Goal: Task Accomplishment & Management: Use online tool/utility

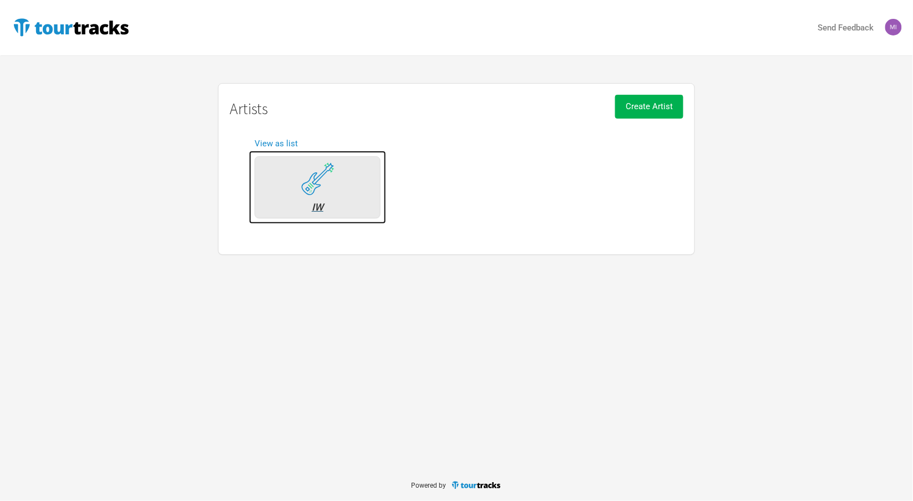
click at [320, 166] on img at bounding box center [317, 178] width 33 height 33
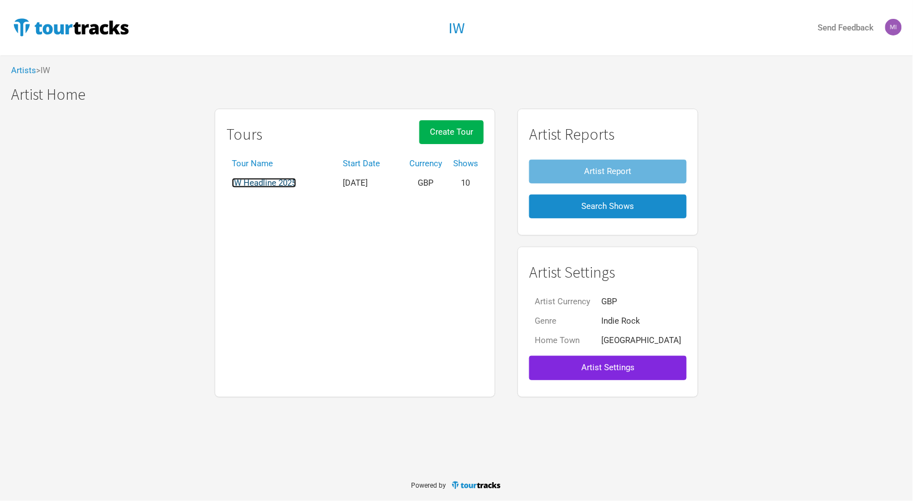
click at [284, 187] on link "IW Headline 2025" at bounding box center [264, 183] width 64 height 10
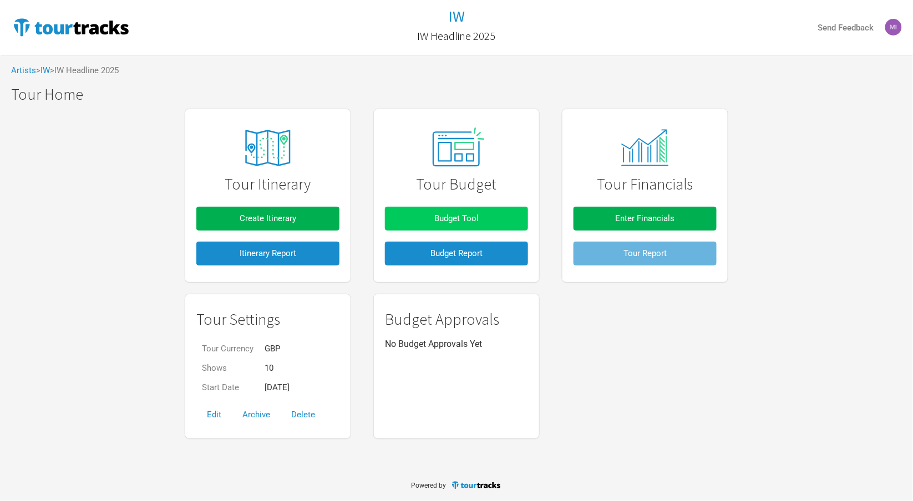
click at [422, 216] on button "Budget Tool" at bounding box center [456, 219] width 143 height 24
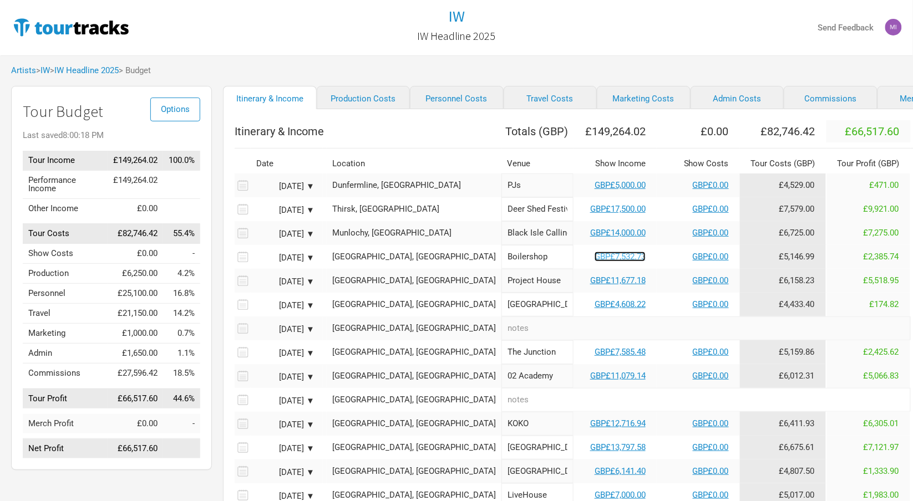
click at [594, 257] on link "GBP£7,532.73" at bounding box center [619, 257] width 51 height 10
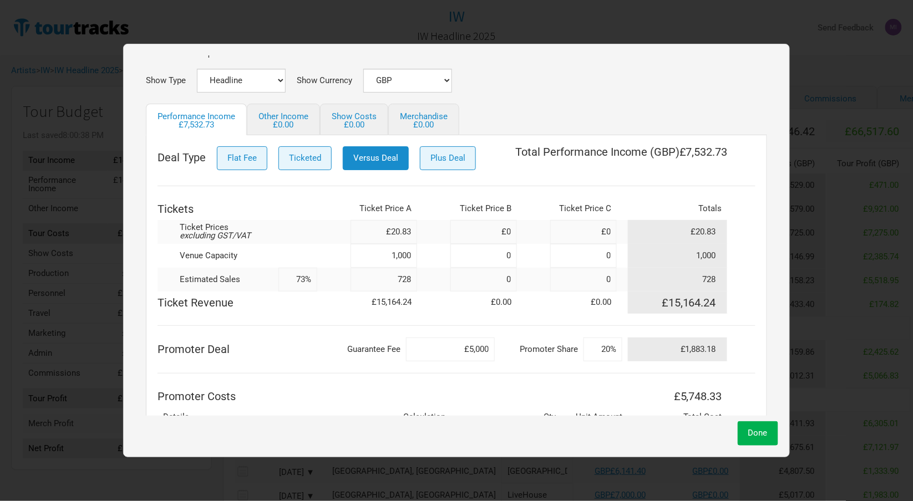
scroll to position [63, 0]
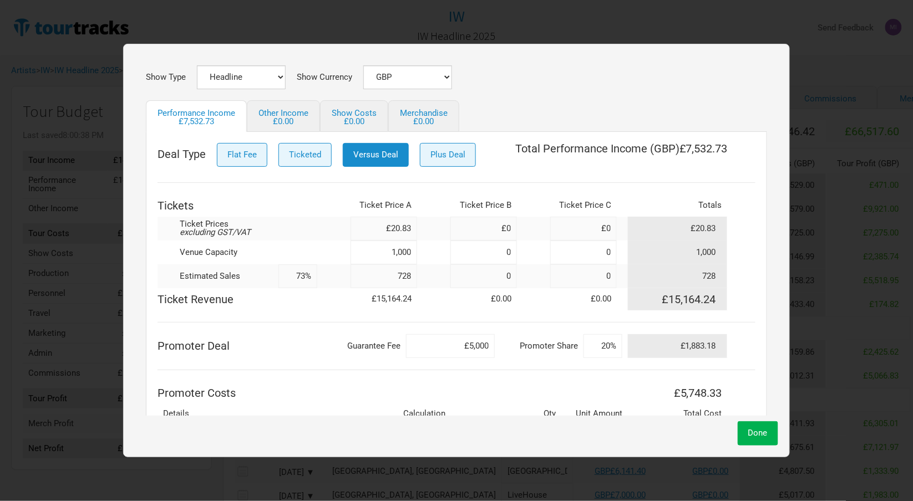
click at [395, 273] on input "728" at bounding box center [383, 276] width 67 height 24
type input "982"
type input "98%"
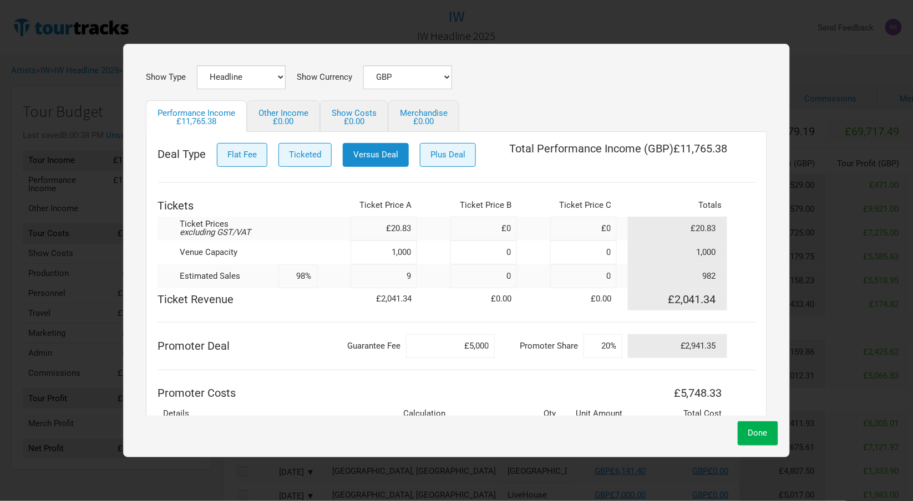
type input "92"
type input "9%"
type input "928"
type input "93%"
type input "928"
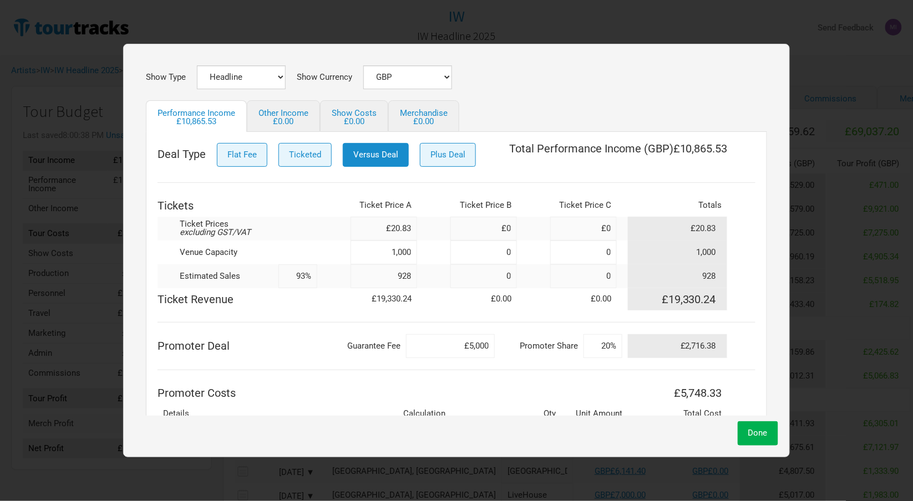
click at [313, 334] on td "Promoter Deal" at bounding box center [237, 346] width 160 height 24
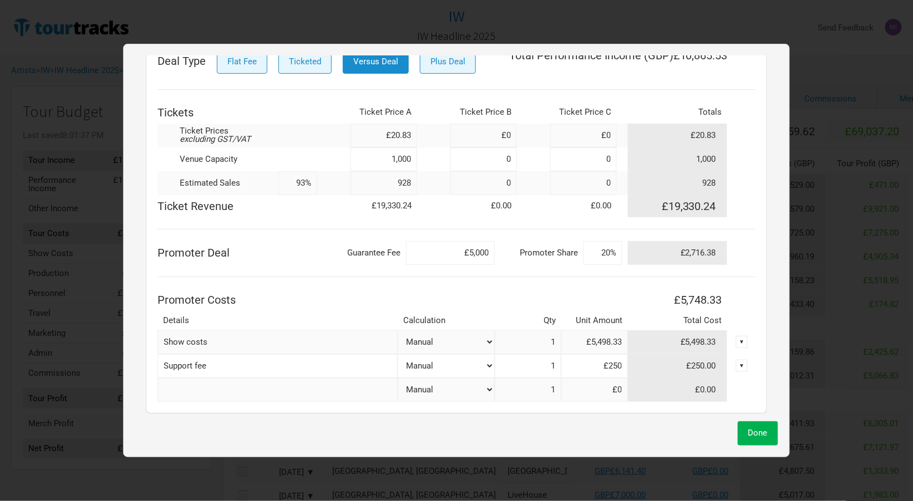
scroll to position [157, 0]
click at [503, 135] on input at bounding box center [483, 135] width 67 height 24
type input "£22.91"
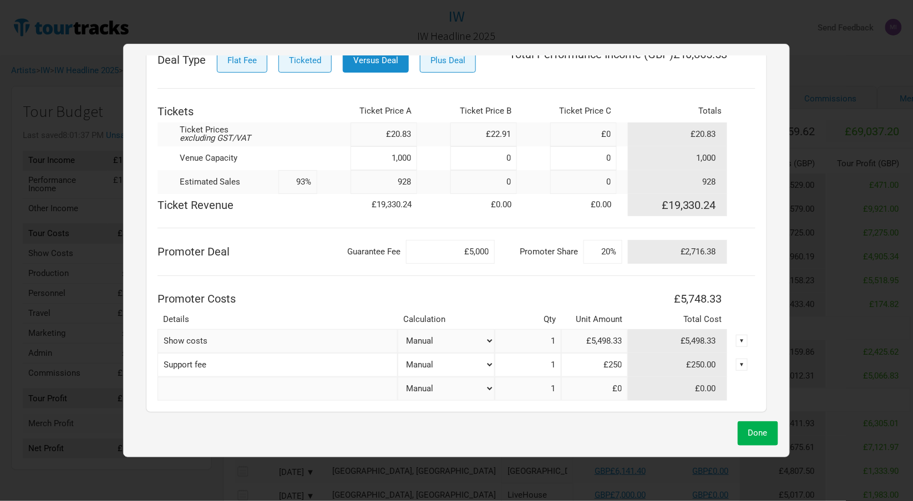
click at [332, 98] on div "Deal Type Flat Fee Ticketed Versus Deal Plus Deal Total Performance Income ( GB…" at bounding box center [456, 225] width 598 height 352
click at [487, 194] on td "£0.00" at bounding box center [483, 205] width 67 height 22
click at [482, 177] on input at bounding box center [483, 182] width 67 height 24
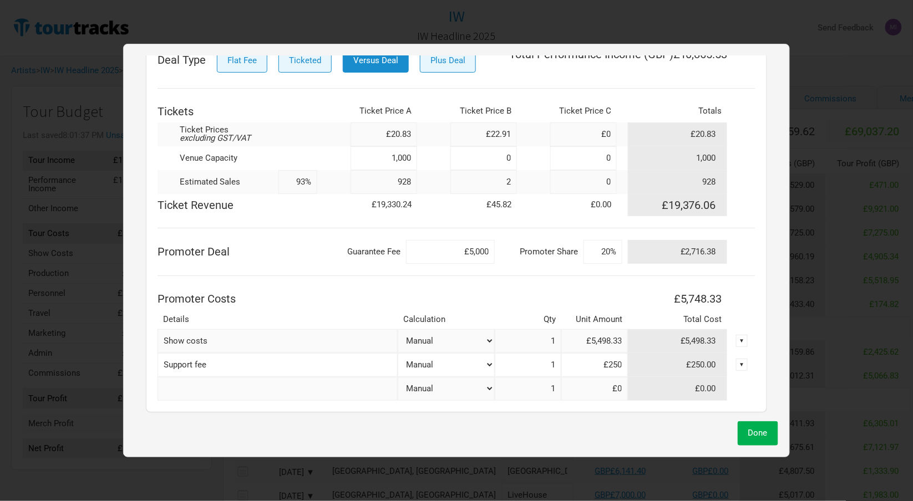
type input "2"
click at [333, 100] on th at bounding box center [333, 111] width 33 height 22
click at [590, 343] on input "£5,498.33" at bounding box center [594, 341] width 67 height 24
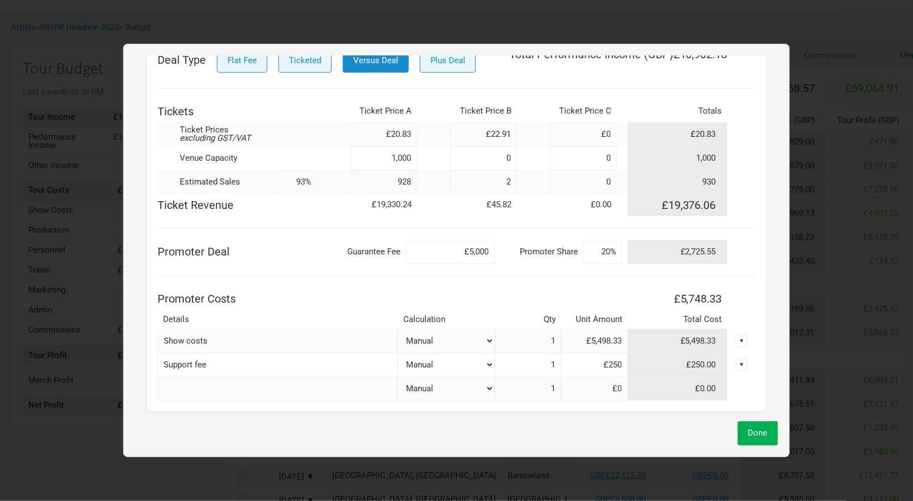
click at [590, 343] on input "£5,498.33" at bounding box center [594, 341] width 67 height 24
type input "£4,301.48"
click at [585, 420] on div "Done" at bounding box center [456, 430] width 643 height 29
click at [757, 431] on span "Done" at bounding box center [757, 433] width 19 height 10
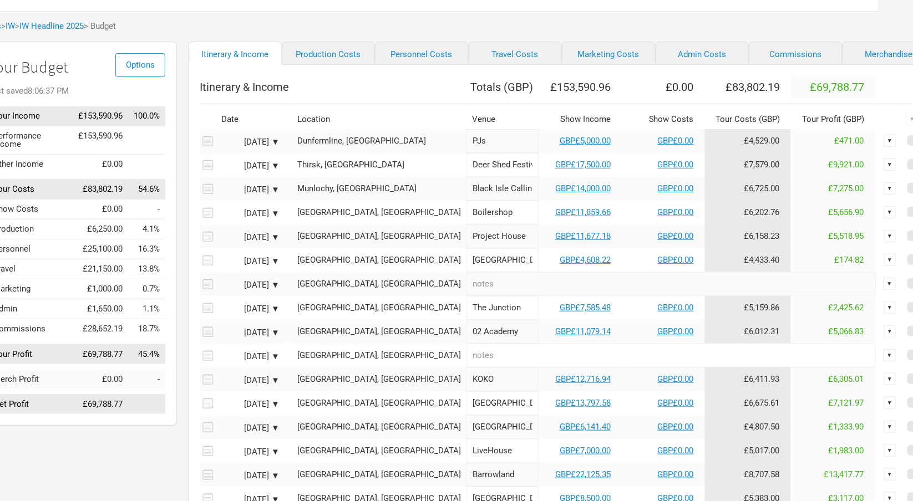
scroll to position [44, 35]
click at [555, 214] on link "GBP£11,859.66" at bounding box center [582, 212] width 55 height 10
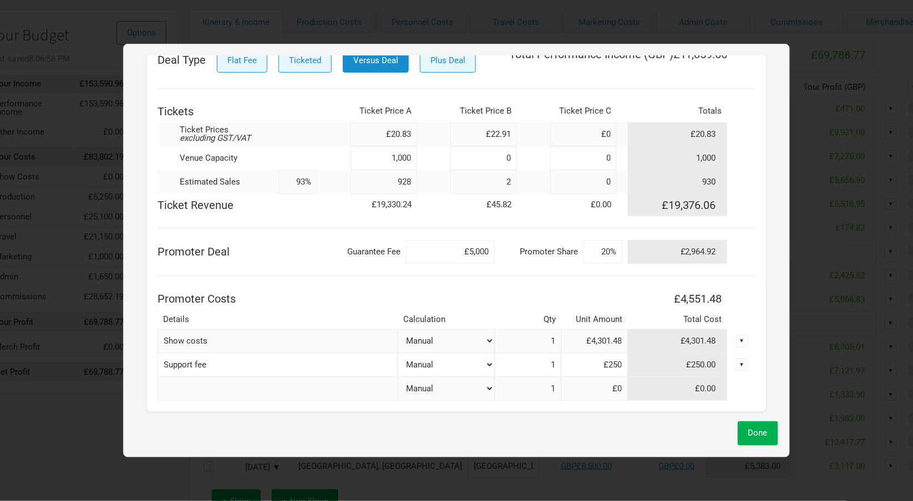
scroll to position [75, 33]
click at [589, 134] on input at bounding box center [583, 135] width 67 height 24
type input "£635.05"
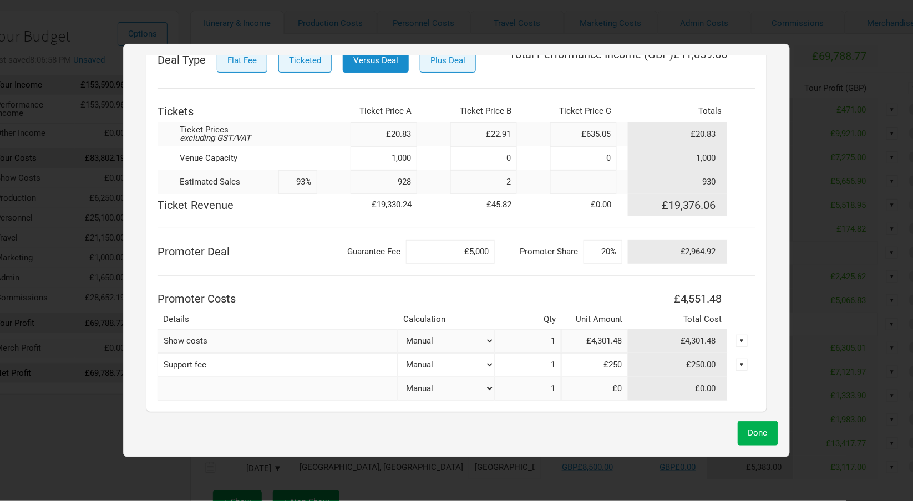
click at [584, 175] on input at bounding box center [583, 182] width 67 height 24
type input "1"
click at [753, 435] on span "Done" at bounding box center [757, 433] width 19 height 10
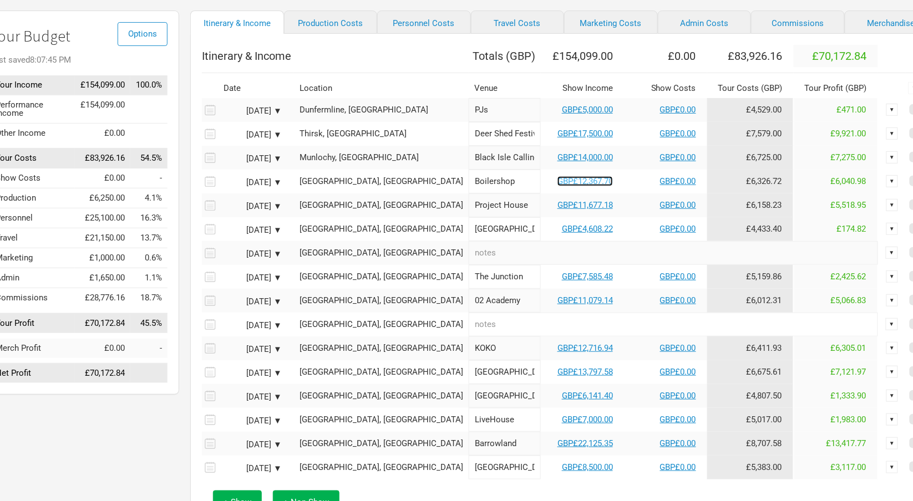
click at [557, 178] on link "GBP£12,367.70" at bounding box center [584, 181] width 55 height 10
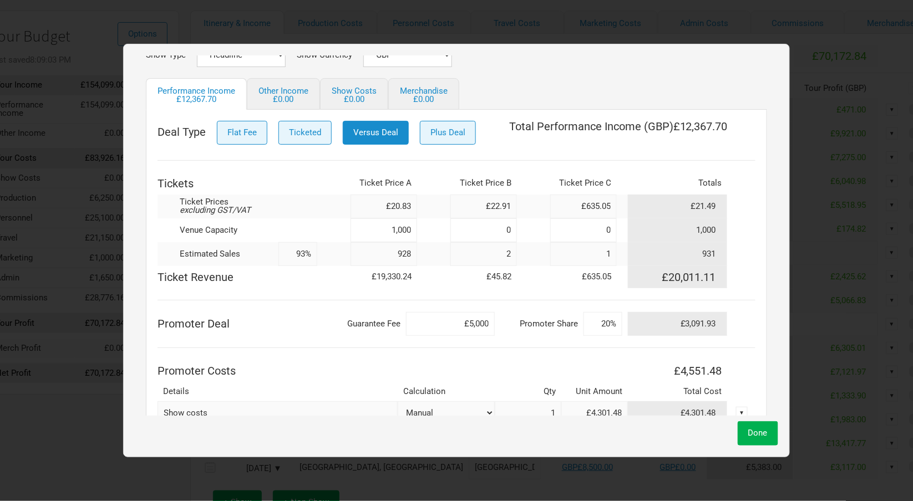
scroll to position [91, 0]
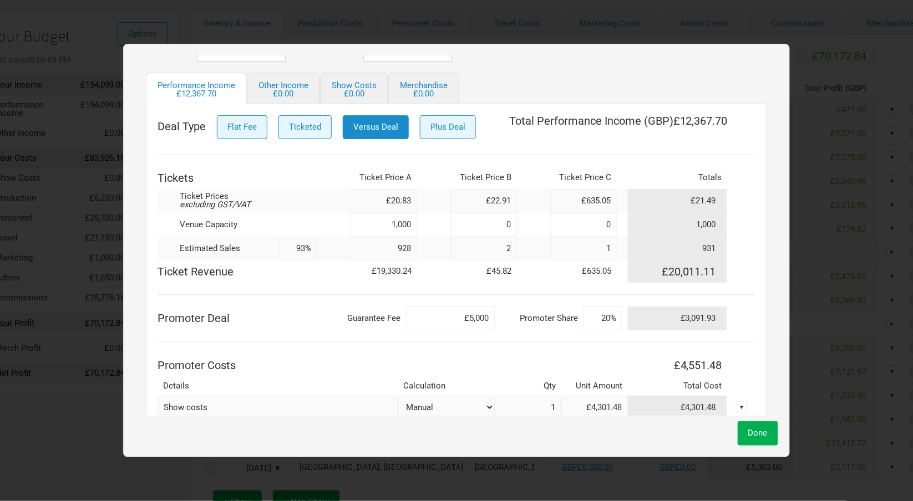
click at [595, 206] on input "£635.05" at bounding box center [583, 201] width 67 height 24
type input "£0"
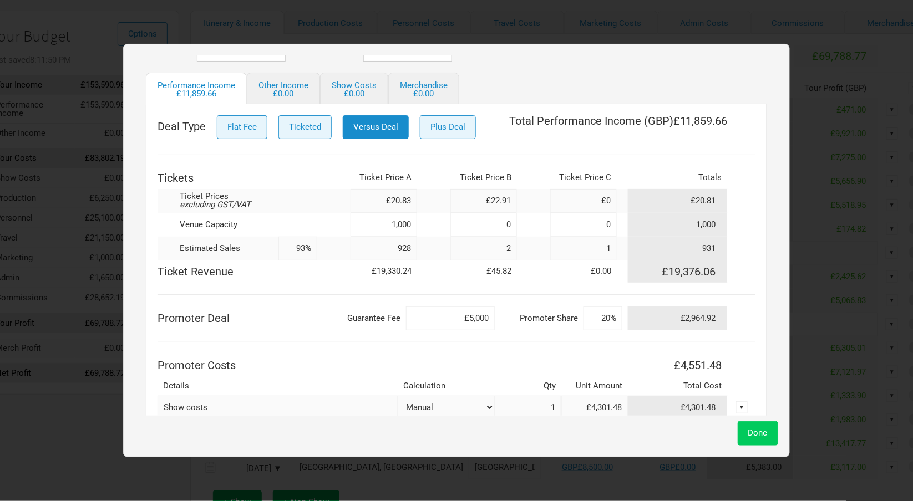
click at [767, 432] on span "Done" at bounding box center [757, 433] width 19 height 10
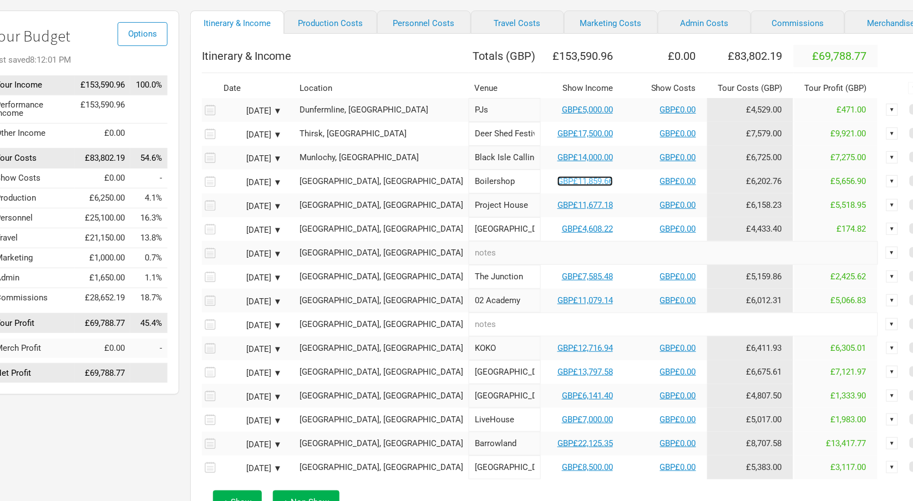
click at [557, 179] on link "GBP£11,859.66" at bounding box center [584, 181] width 55 height 10
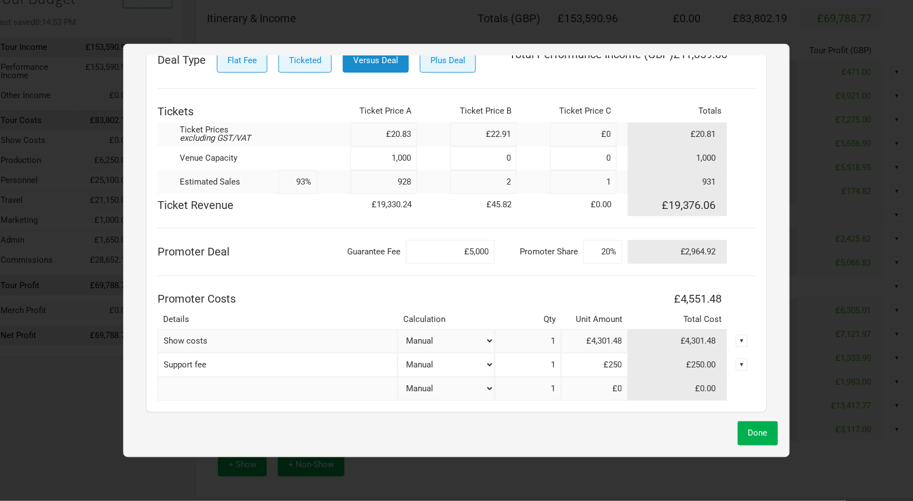
scroll to position [157, 0]
click at [686, 249] on td "£2,964.92" at bounding box center [678, 252] width 100 height 24
click at [674, 248] on td "£2,964.92" at bounding box center [678, 252] width 100 height 24
click at [577, 245] on td "Promoter Share" at bounding box center [539, 252] width 89 height 24
click at [600, 250] on input "20%" at bounding box center [602, 252] width 39 height 24
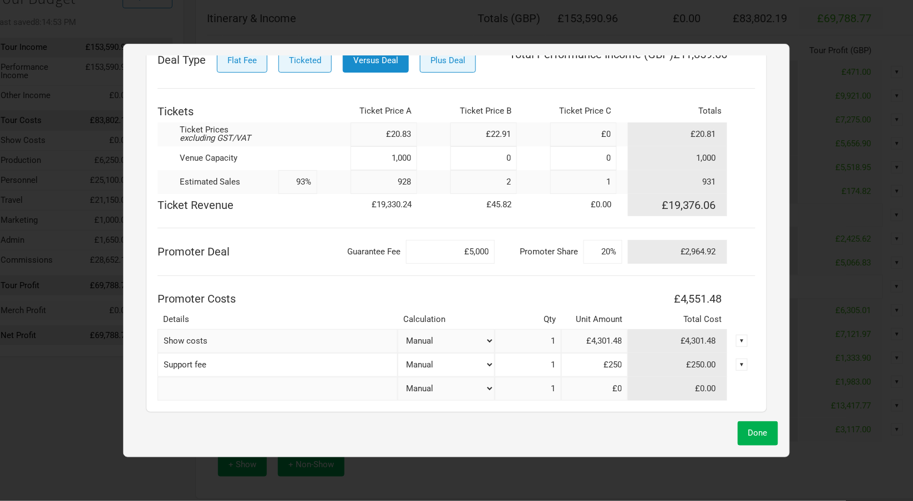
click at [600, 250] on input "20%" at bounding box center [602, 252] width 39 height 24
click at [551, 253] on td "Promoter Share" at bounding box center [539, 252] width 89 height 24
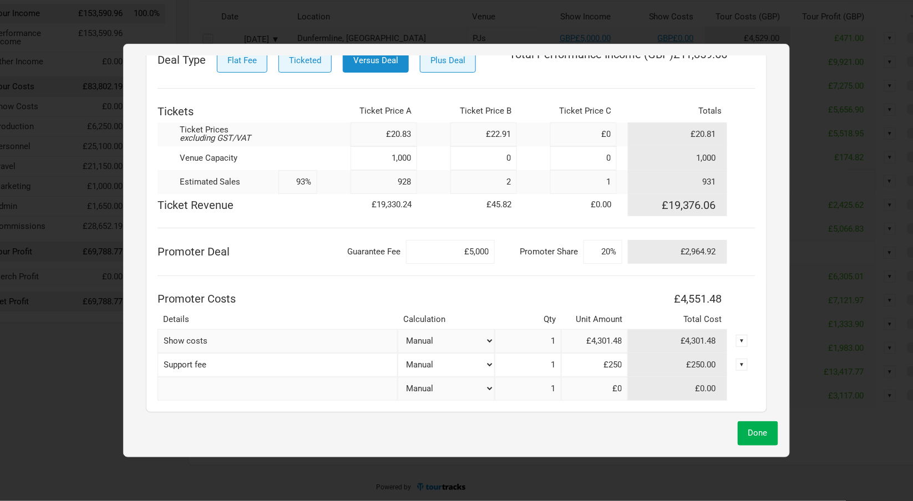
scroll to position [147, 35]
click at [610, 248] on input "20%" at bounding box center [602, 252] width 39 height 24
type input "100%"
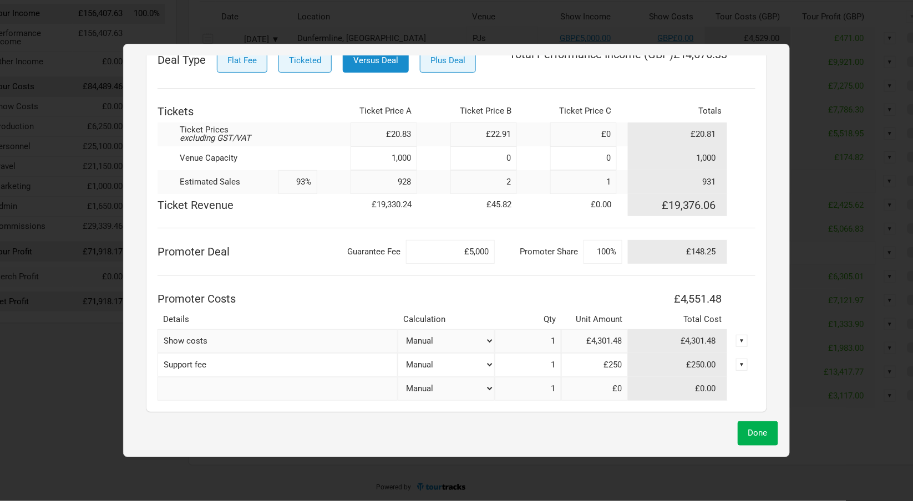
click at [566, 281] on div "Deal Type Flat Fee Ticketed Versus Deal Plus Deal Total Performance Income ( GB…" at bounding box center [456, 225] width 598 height 352
click at [595, 252] on input "100%" at bounding box center [602, 252] width 39 height 24
type input "0%"
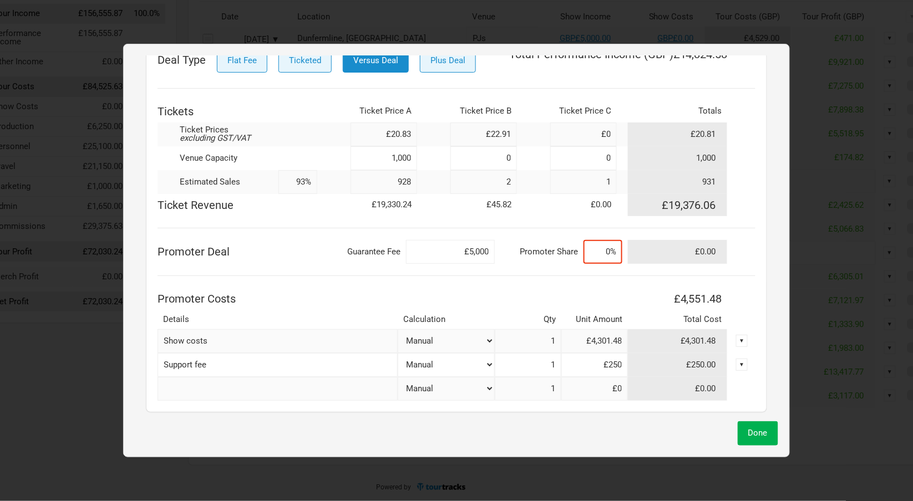
click at [558, 288] on th "Promoter Costs" at bounding box center [392, 299] width 470 height 22
click at [598, 250] on input at bounding box center [602, 252] width 39 height 24
type input "5%"
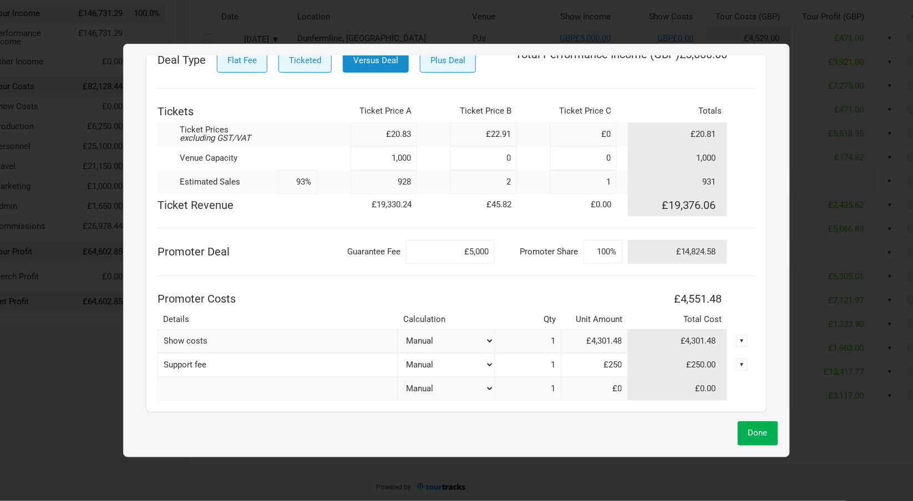
click at [567, 282] on div "Deal Type Flat Fee Ticketed Versus Deal Plus Deal Total Performance Income ( GB…" at bounding box center [456, 225] width 598 height 352
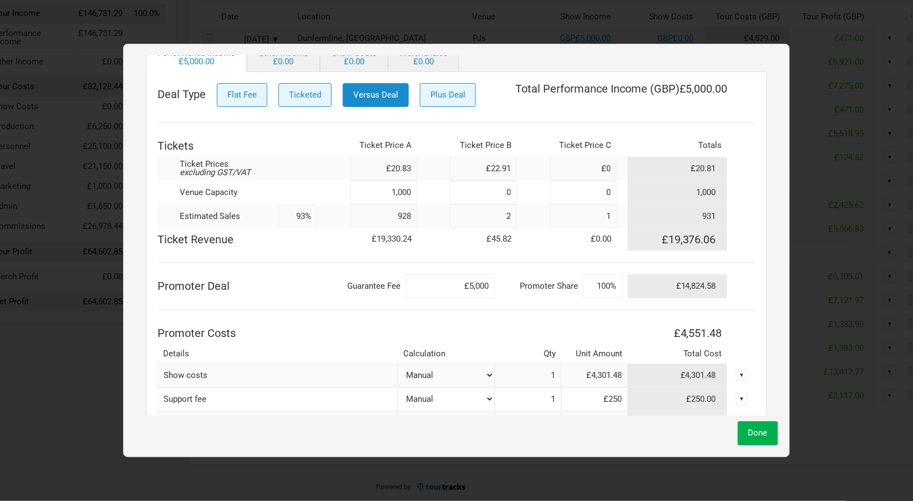
scroll to position [157, 0]
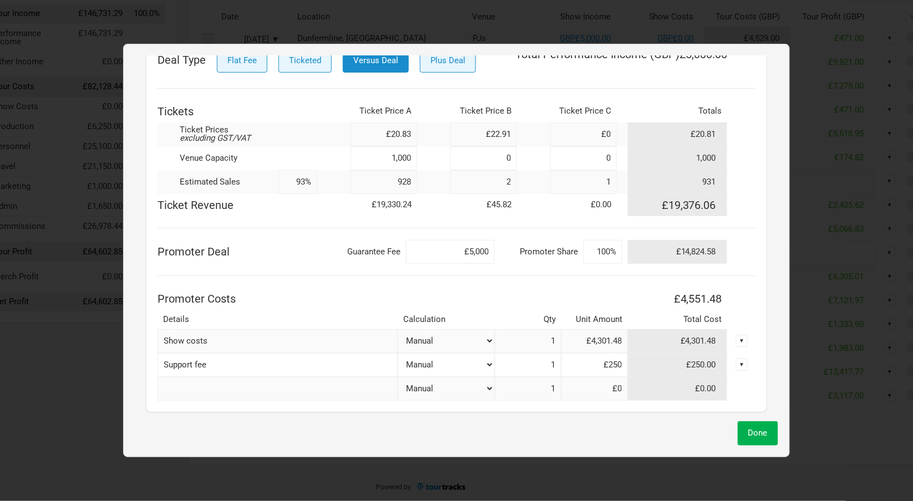
click at [607, 248] on input "100%" at bounding box center [602, 252] width 39 height 24
type input "20%"
click at [549, 288] on th "Promoter Costs" at bounding box center [392, 299] width 470 height 22
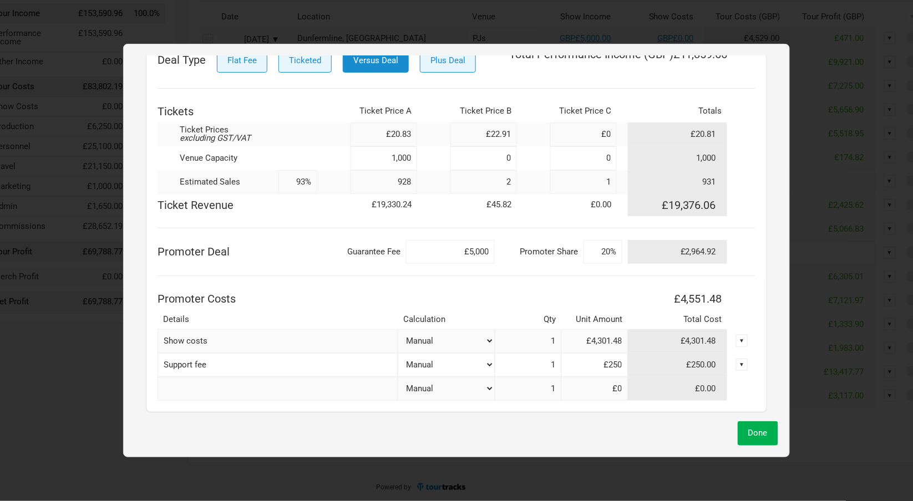
click at [486, 288] on th "Promoter Costs" at bounding box center [392, 299] width 470 height 22
click at [757, 426] on button "Done" at bounding box center [757, 433] width 40 height 24
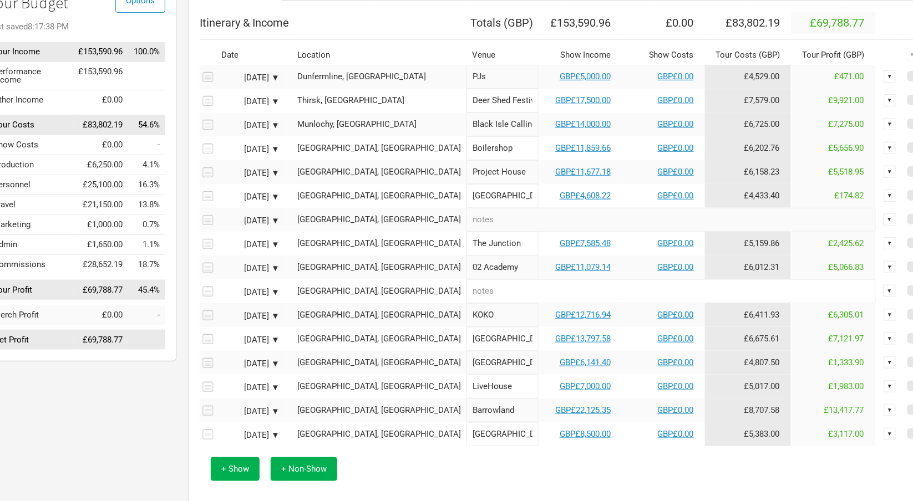
scroll to position [109, 29]
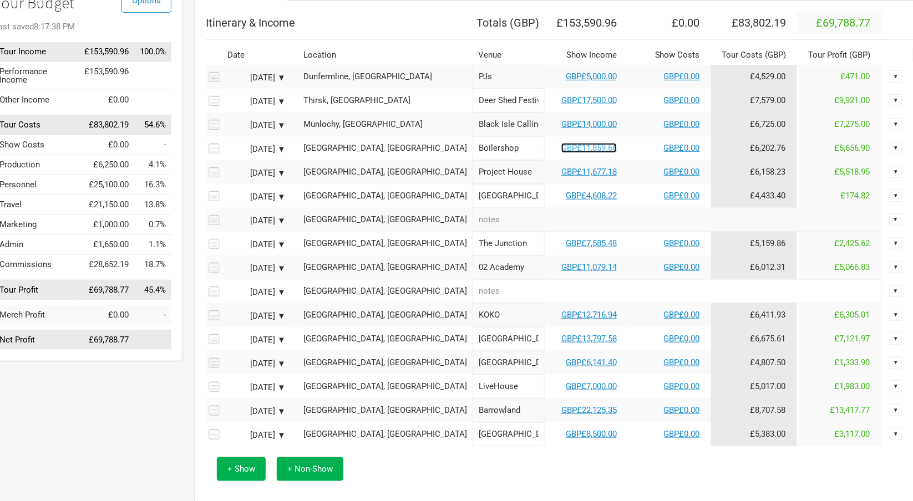
click at [563, 146] on link "GBP£11,859.66" at bounding box center [588, 148] width 55 height 10
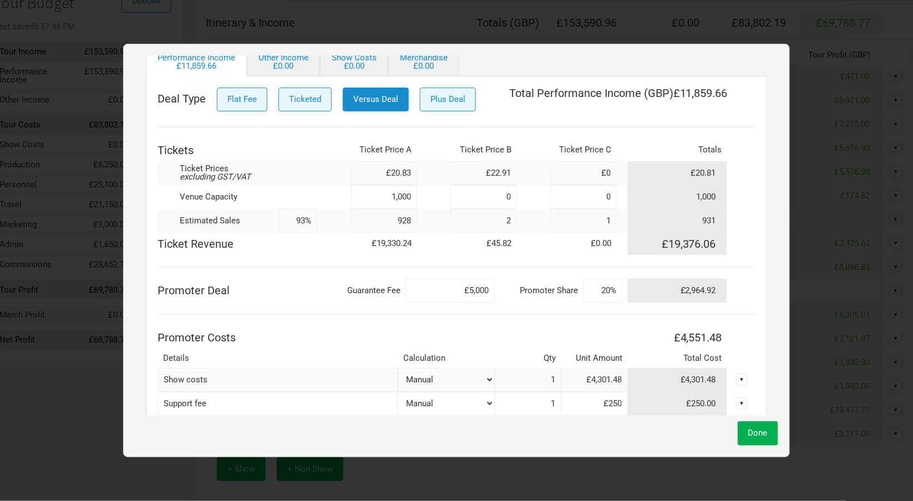
scroll to position [157, 0]
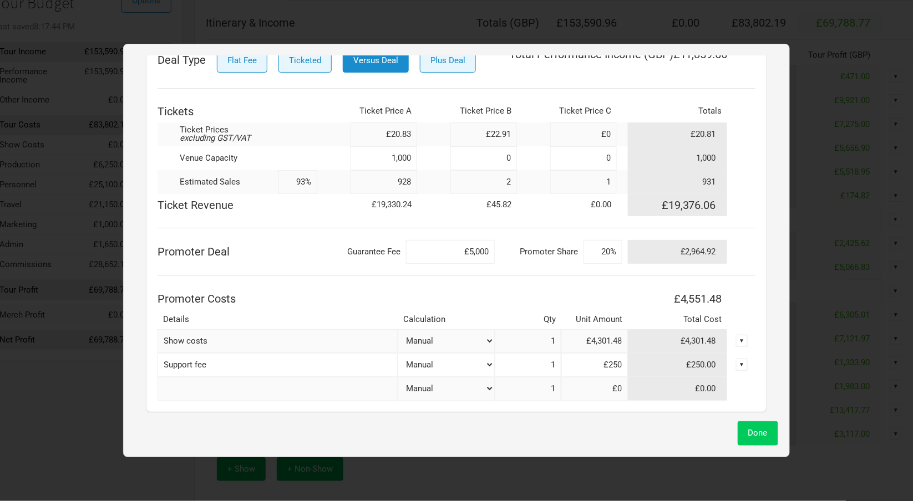
click at [749, 432] on span "Done" at bounding box center [757, 433] width 19 height 10
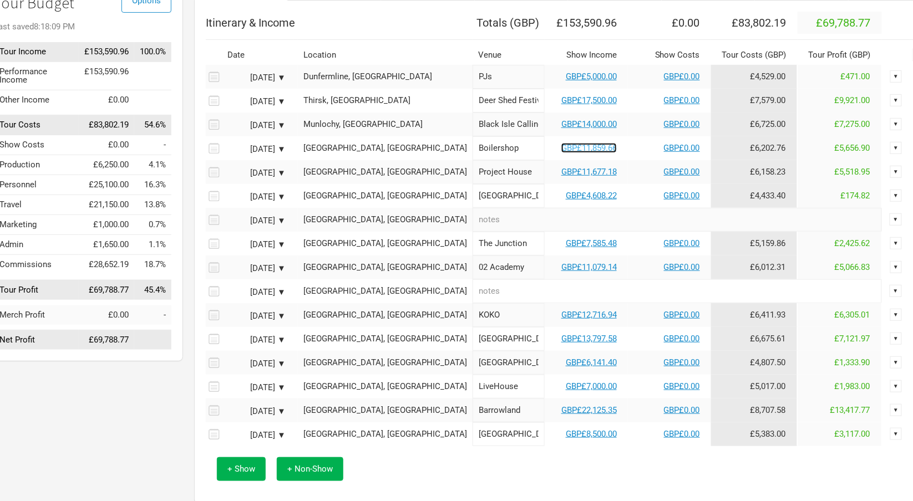
click at [561, 148] on link "GBP£11,859.66" at bounding box center [588, 148] width 55 height 10
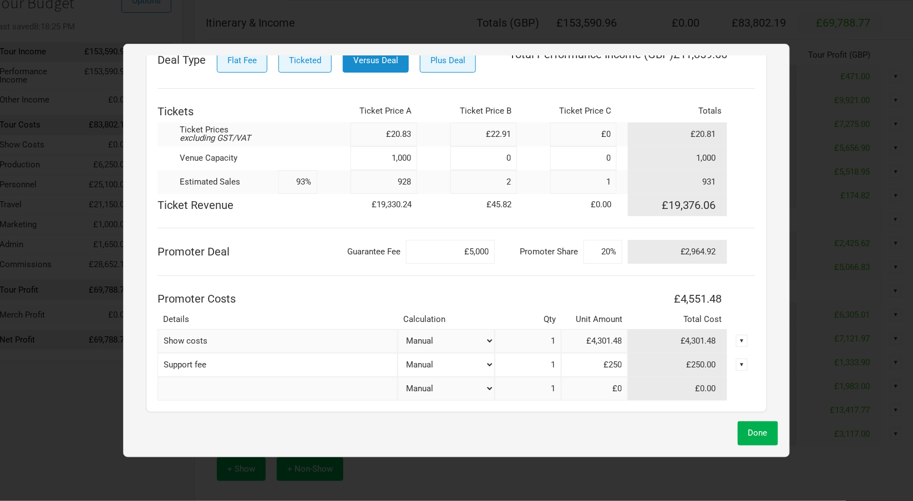
scroll to position [147, 29]
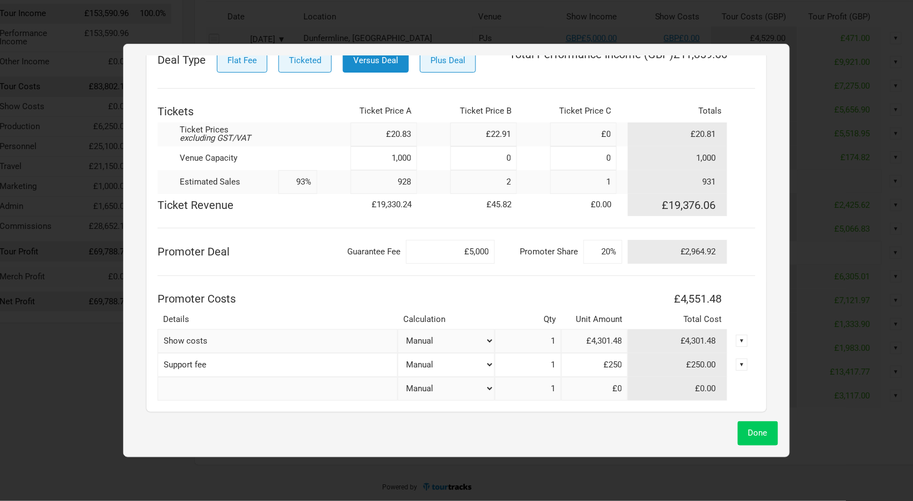
click at [767, 436] on span "Done" at bounding box center [757, 433] width 19 height 10
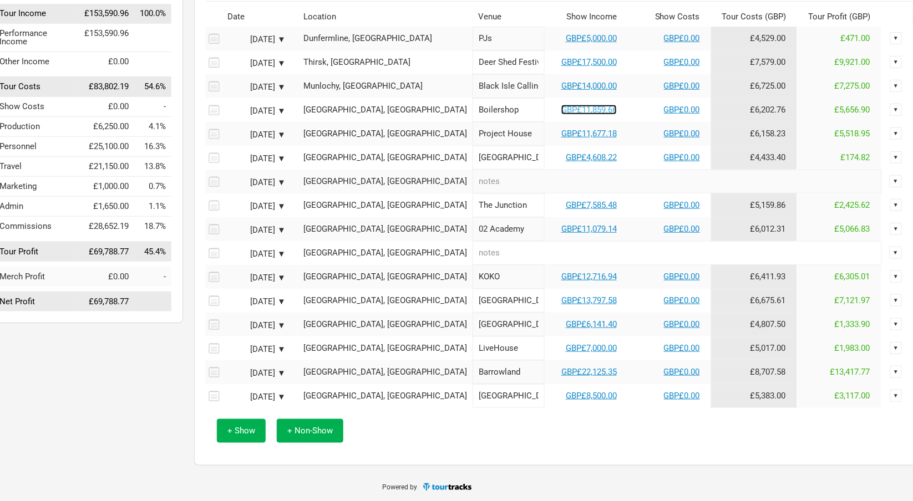
click at [561, 109] on link "GBP£11,859.66" at bounding box center [588, 110] width 55 height 10
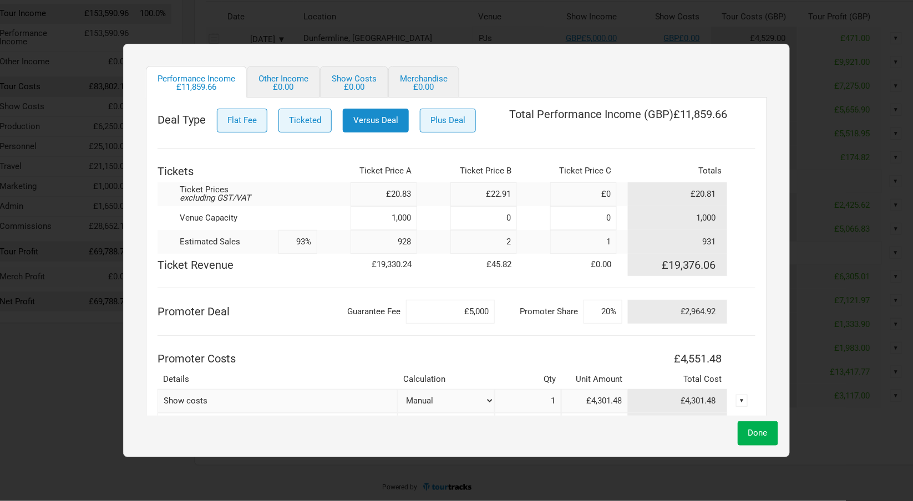
scroll to position [157, 0]
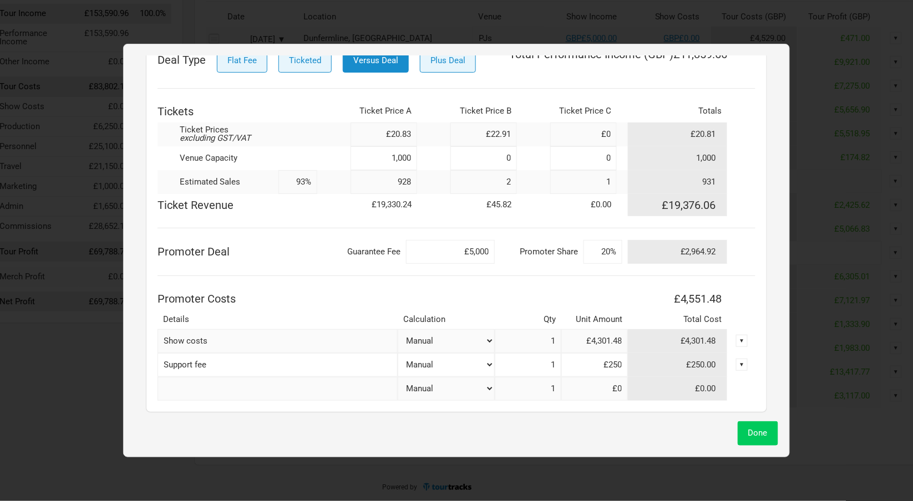
click at [749, 431] on span "Done" at bounding box center [757, 433] width 19 height 10
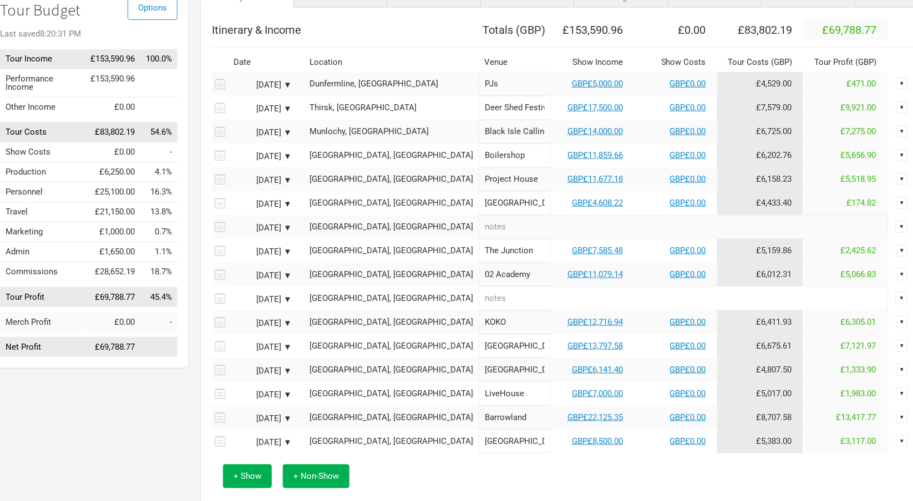
scroll to position [103, 23]
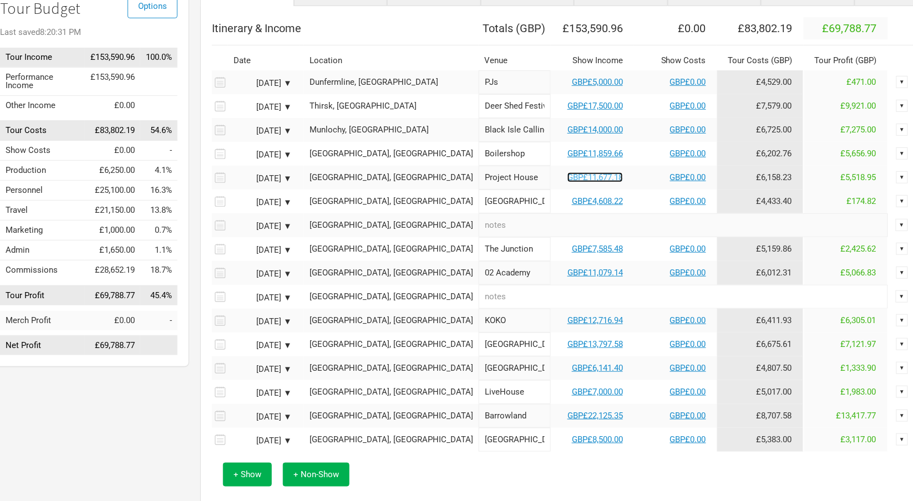
click at [567, 175] on link "GBP£11,677.18" at bounding box center [594, 177] width 55 height 10
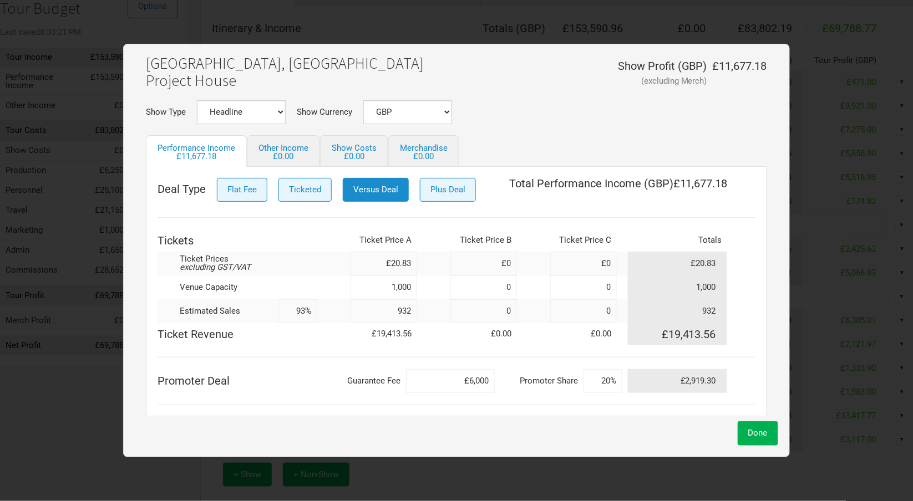
scroll to position [29, 0]
click at [399, 310] on input "932" at bounding box center [383, 310] width 67 height 24
type input "1,000"
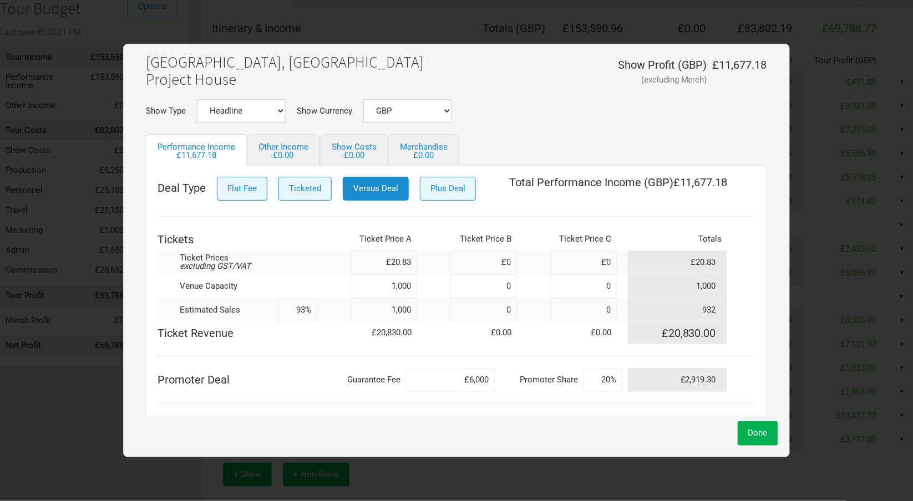
type input "100%"
type input "1,000"
click at [300, 363] on div "Deal Type Flat Fee Ticketed Versus Deal Plus Deal Total Performance Income ( GB…" at bounding box center [456, 341] width 598 height 328
click at [396, 262] on input "£20.83" at bounding box center [383, 263] width 67 height 24
drag, startPoint x: 409, startPoint y: 262, endPoint x: 409, endPoint y: 298, distance: 35.5
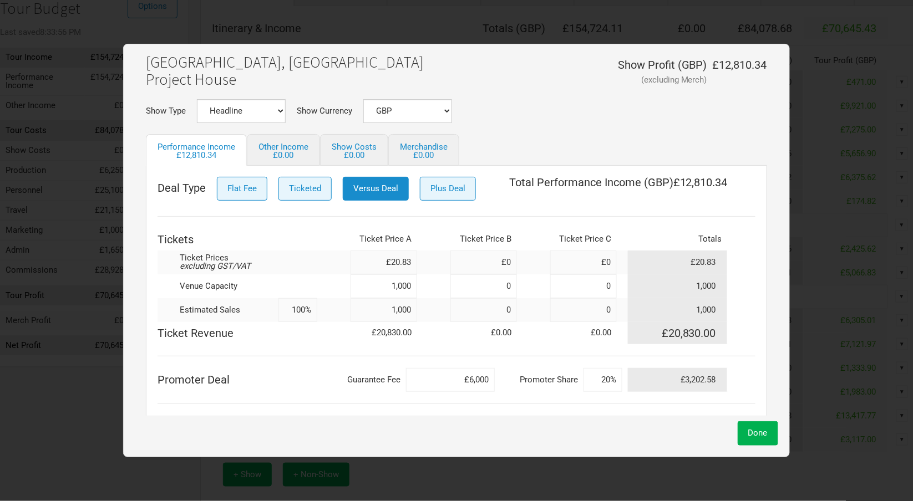
click at [409, 262] on input "£20.83" at bounding box center [383, 263] width 67 height 24
click at [534, 220] on div "Deal Type Flat Fee Ticketed Versus Deal Plus Deal Total Performance Income ( GB…" at bounding box center [456, 341] width 598 height 328
click at [529, 203] on div "Total Performance Income ( GBP ) £12,810.34" at bounding box center [618, 191] width 218 height 28
click at [406, 259] on input "£20.83" at bounding box center [383, 263] width 67 height 24
click at [406, 258] on input "£20.83" at bounding box center [383, 263] width 67 height 24
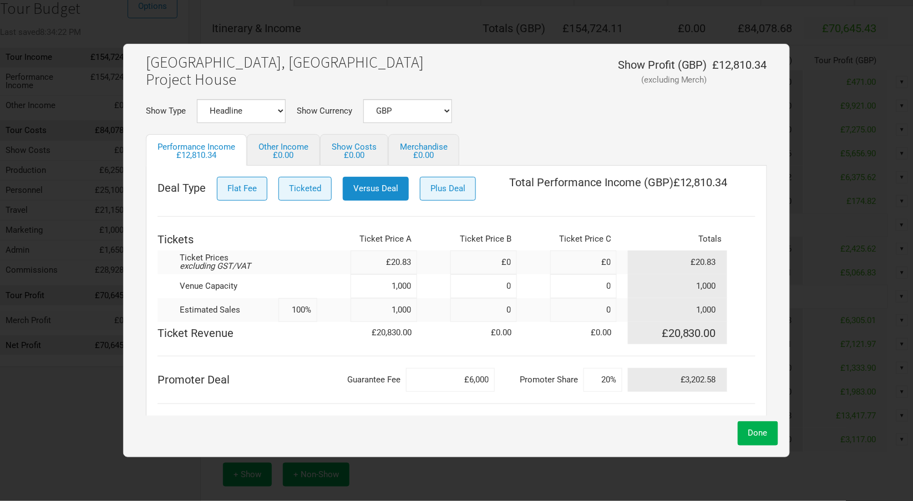
click at [406, 258] on input "£20.83" at bounding box center [383, 263] width 67 height 24
type input "£20.83"
click at [629, 228] on th "Totals" at bounding box center [678, 239] width 100 height 22
click at [767, 439] on button "Done" at bounding box center [757, 433] width 40 height 24
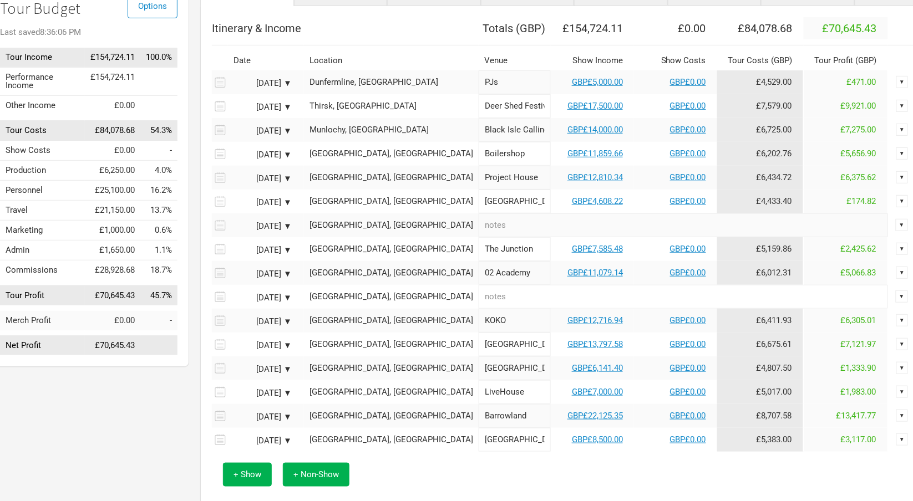
click at [557, 182] on td "GBP£12,810.34" at bounding box center [592, 178] width 83 height 24
click at [567, 174] on link "GBP£12,810.34" at bounding box center [594, 177] width 55 height 10
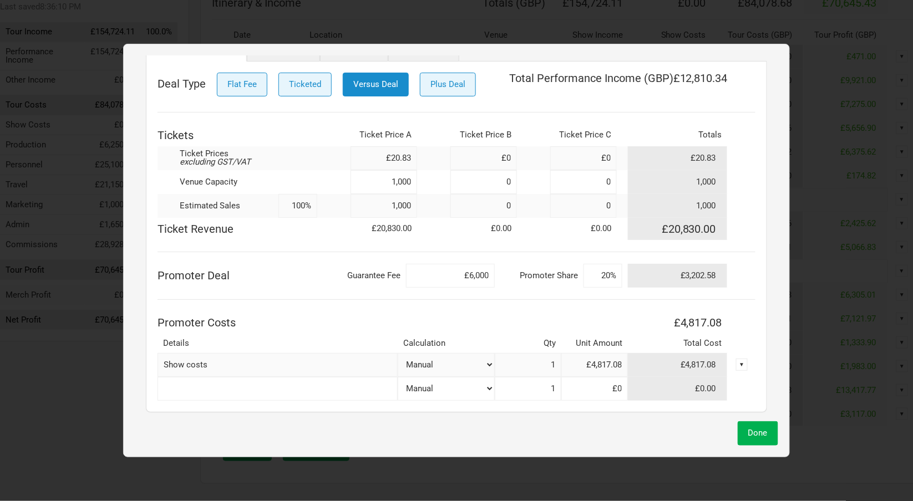
scroll to position [147, 23]
click at [587, 361] on input "£4,817.08" at bounding box center [594, 365] width 67 height 24
type input "£2"
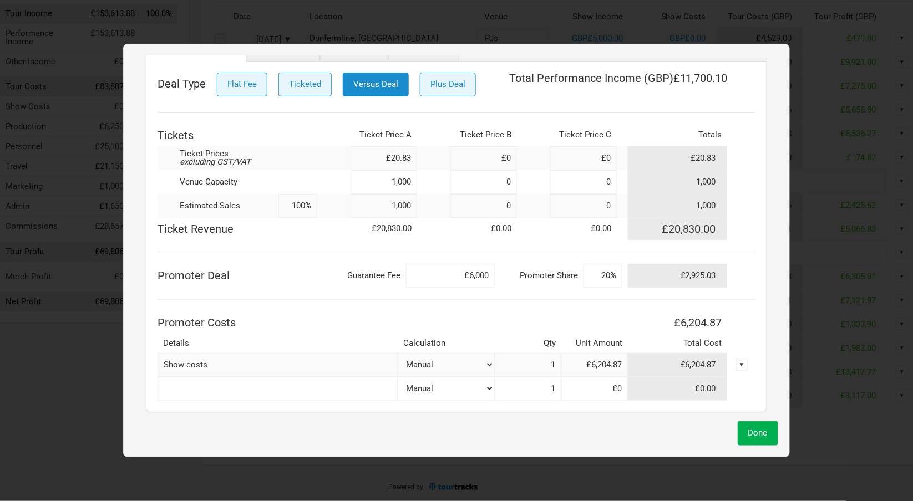
type input "£6,204.87"
click at [390, 305] on div "Deal Type Flat Fee Ticketed Versus Deal Plus Deal Total Performance Income ( GB…" at bounding box center [456, 237] width 598 height 328
click at [332, 393] on input "text" at bounding box center [277, 389] width 240 height 24
click at [756, 428] on span "Done" at bounding box center [757, 433] width 19 height 10
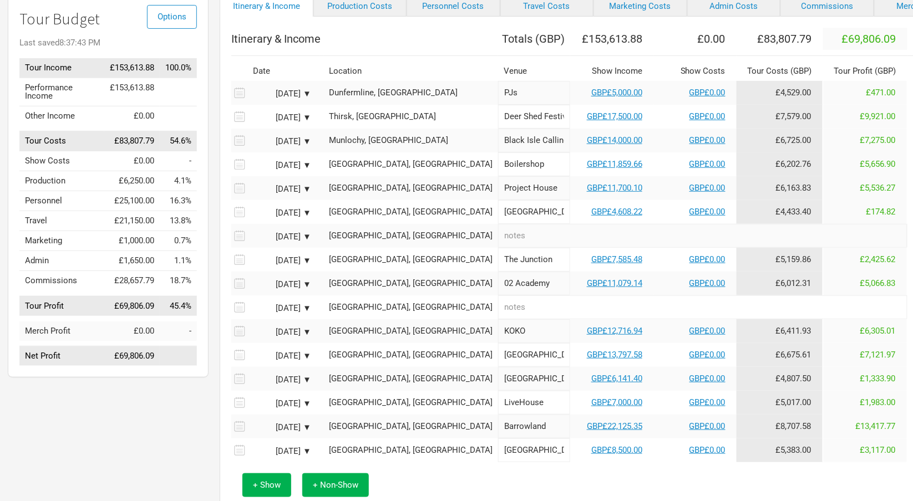
scroll to position [0, 3]
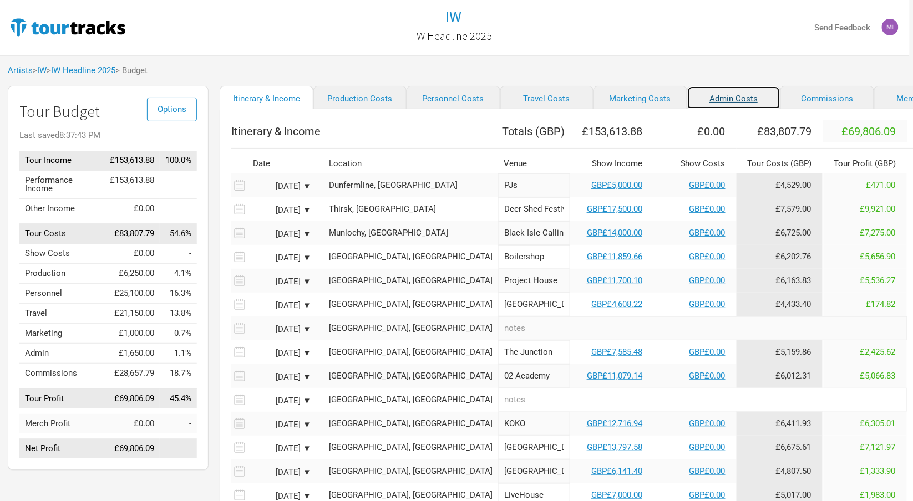
click at [709, 100] on link "Admin Costs" at bounding box center [734, 97] width 94 height 23
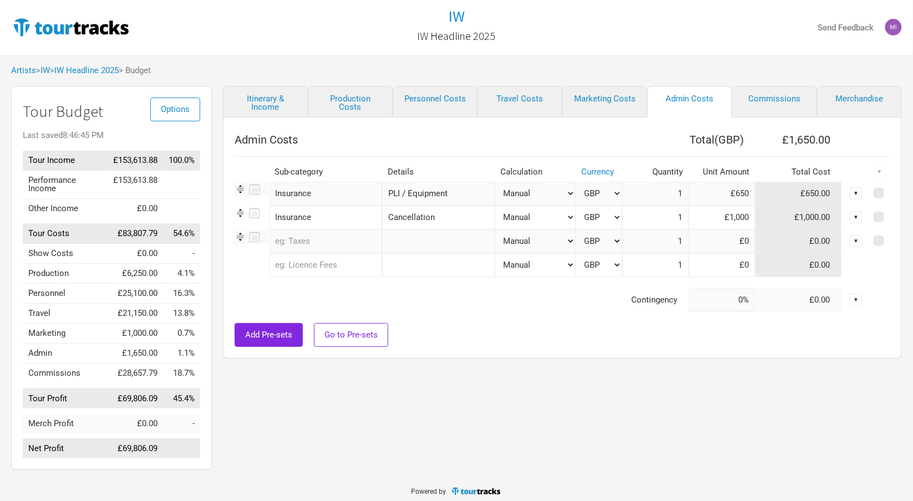
click at [702, 212] on input "£1,000" at bounding box center [722, 218] width 67 height 24
type input "£3,729.6"
click at [635, 368] on div "Itinerary & Income Production Costs Personnel Costs Travel Costs Marketing Cost…" at bounding box center [551, 281] width 679 height 390
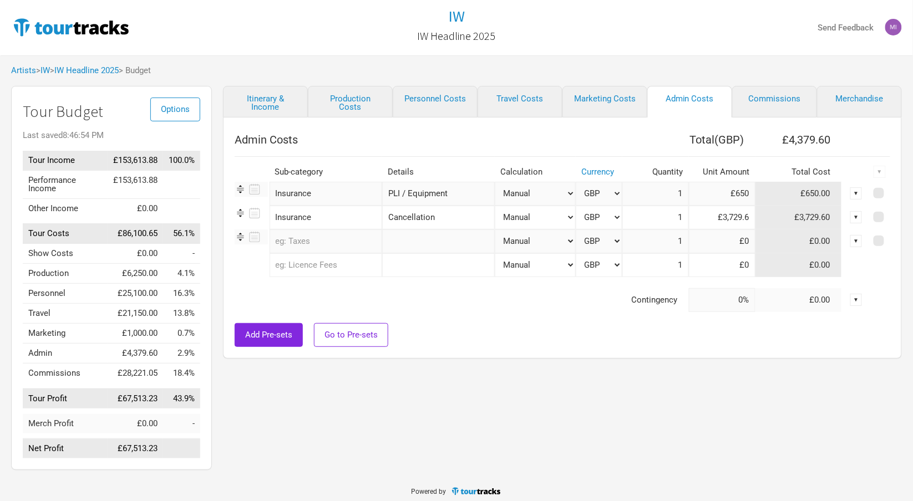
click at [492, 406] on div "Itinerary & Income Production Costs Personnel Costs Travel Costs Marketing Cost…" at bounding box center [551, 281] width 679 height 390
click at [753, 98] on link "Commissions" at bounding box center [774, 102] width 85 height 32
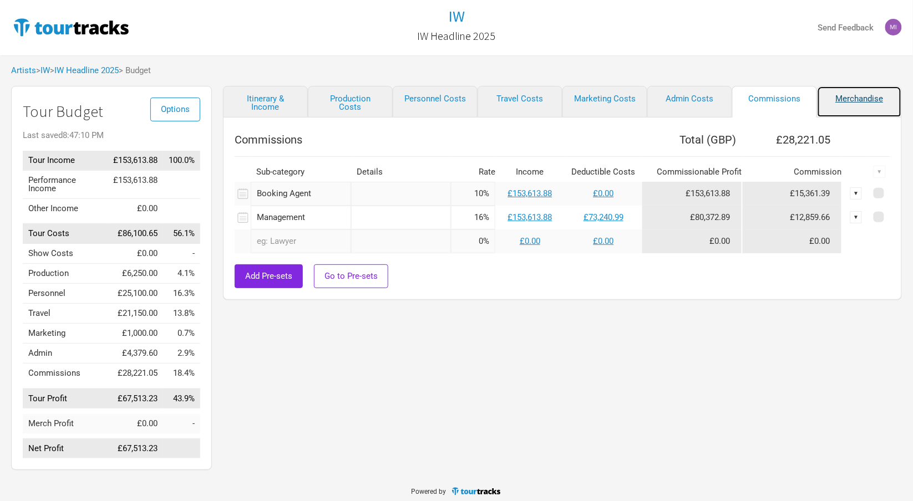
click at [863, 99] on link "Merchandise" at bounding box center [859, 102] width 85 height 32
select select "Shows"
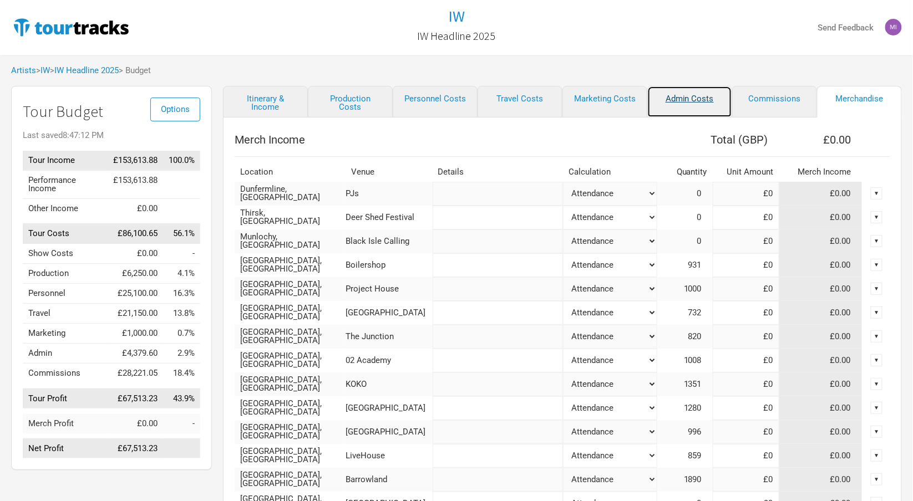
click at [680, 94] on link "Admin Costs" at bounding box center [689, 102] width 85 height 32
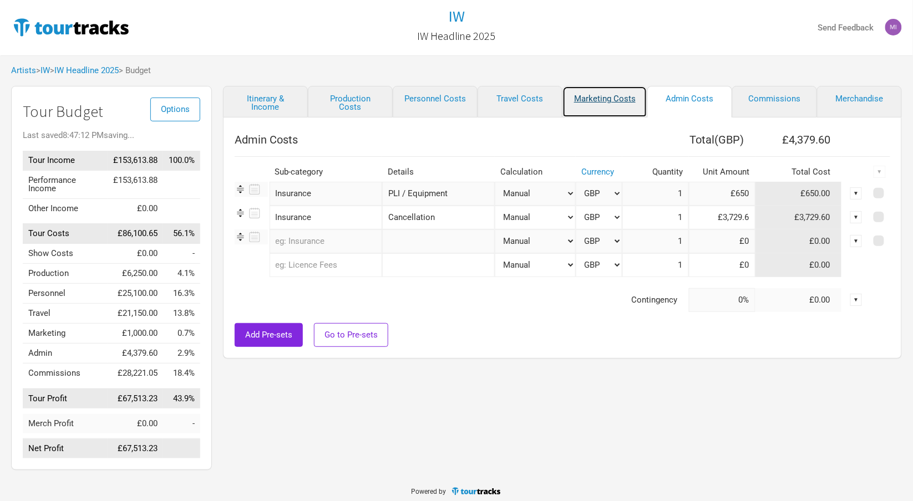
click at [607, 94] on link "Marketing Costs" at bounding box center [604, 102] width 85 height 32
select select "% of Gross"
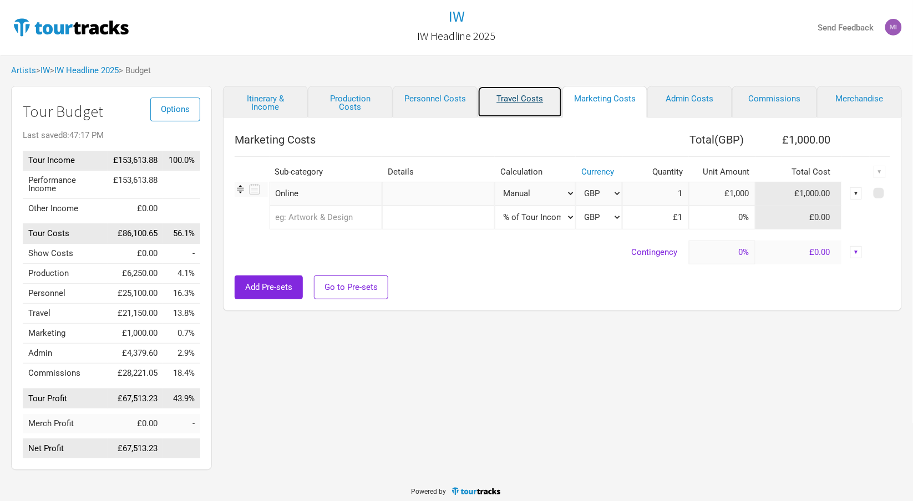
click at [515, 103] on link "Travel Costs" at bounding box center [519, 102] width 85 height 32
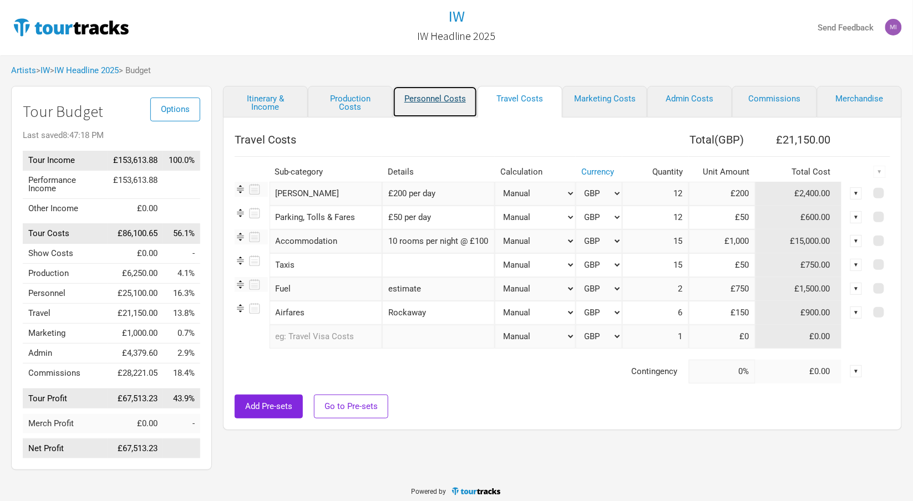
click at [427, 93] on link "Personnel Costs" at bounding box center [435, 102] width 85 height 32
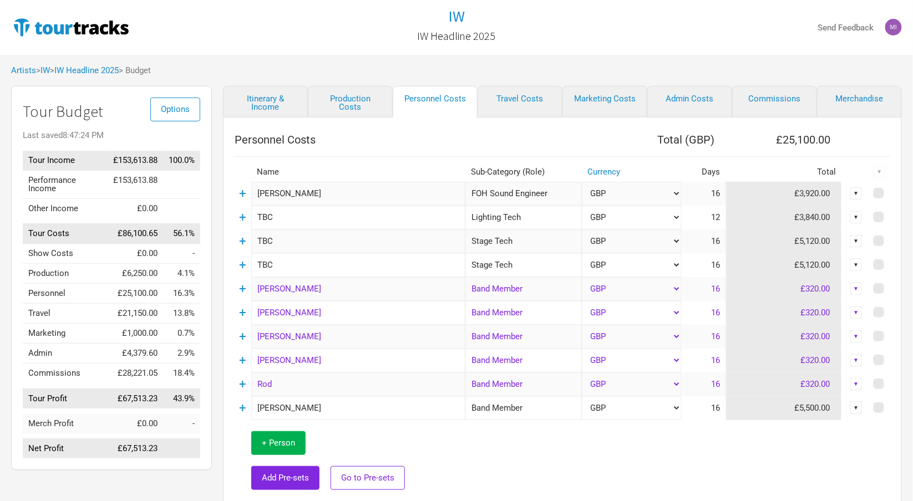
click at [383, 216] on input "TBC" at bounding box center [358, 218] width 214 height 24
type input "[PERSON_NAME]"
click at [359, 238] on input "TBC" at bounding box center [358, 242] width 214 height 24
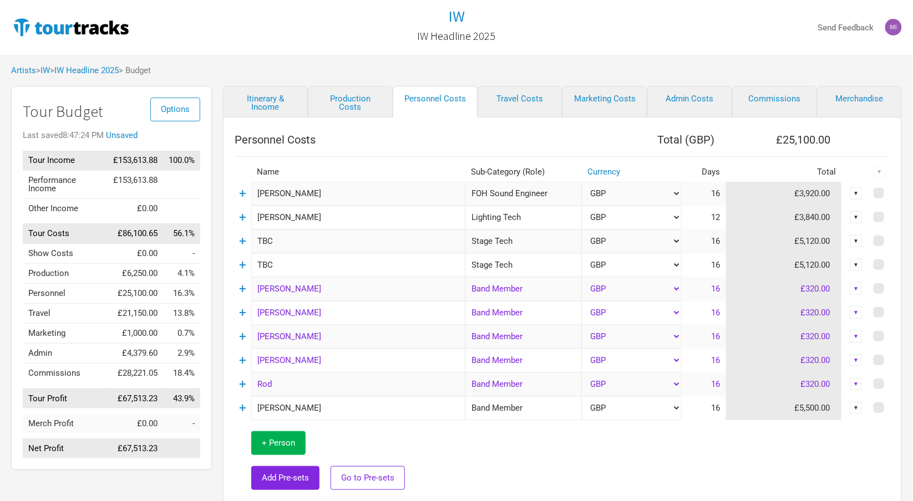
click at [359, 238] on input "TBC" at bounding box center [358, 242] width 214 height 24
type input "L"
type input "[PERSON_NAME]"
click at [318, 266] on input "TBC" at bounding box center [358, 265] width 214 height 24
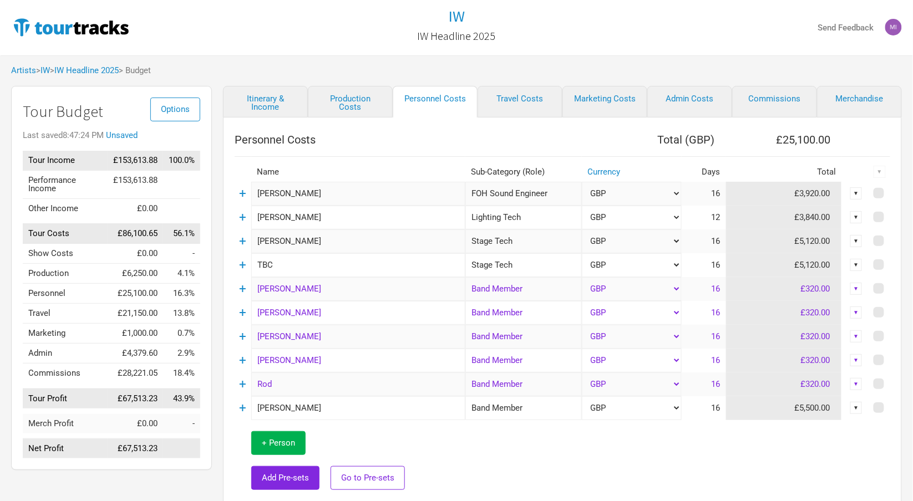
click at [318, 266] on input "TBC" at bounding box center [358, 265] width 214 height 24
type input "[PERSON_NAME]"
click at [489, 464] on td at bounding box center [677, 460] width 425 height 81
click at [363, 397] on input "[PERSON_NAME]" at bounding box center [358, 408] width 214 height 24
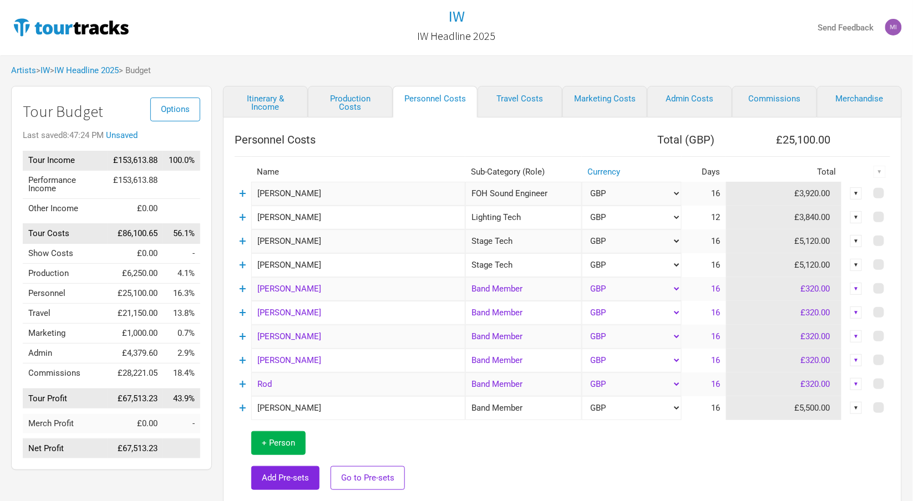
click at [342, 404] on input "[PERSON_NAME]" at bounding box center [358, 408] width 214 height 24
type input "[PERSON_NAME] / [PERSON_NAME]"
click at [499, 444] on td at bounding box center [677, 460] width 425 height 81
click at [349, 105] on link "Production Costs" at bounding box center [350, 102] width 85 height 32
select select "Shows"
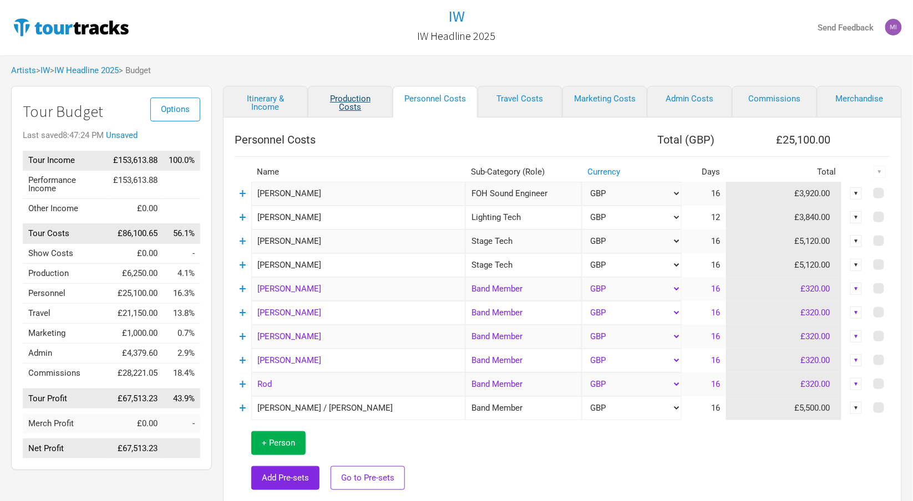
select select "Shows"
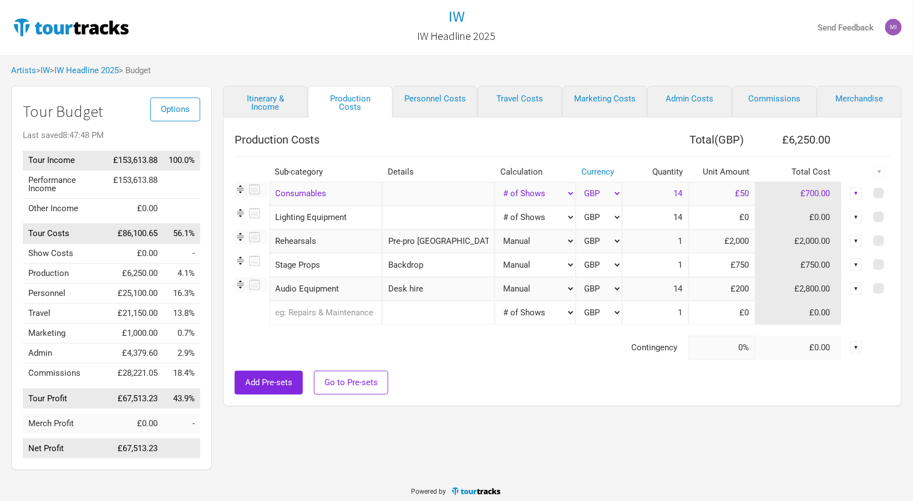
click at [711, 264] on input "£750" at bounding box center [722, 265] width 67 height 24
type input "£1"
type input "£2,000"
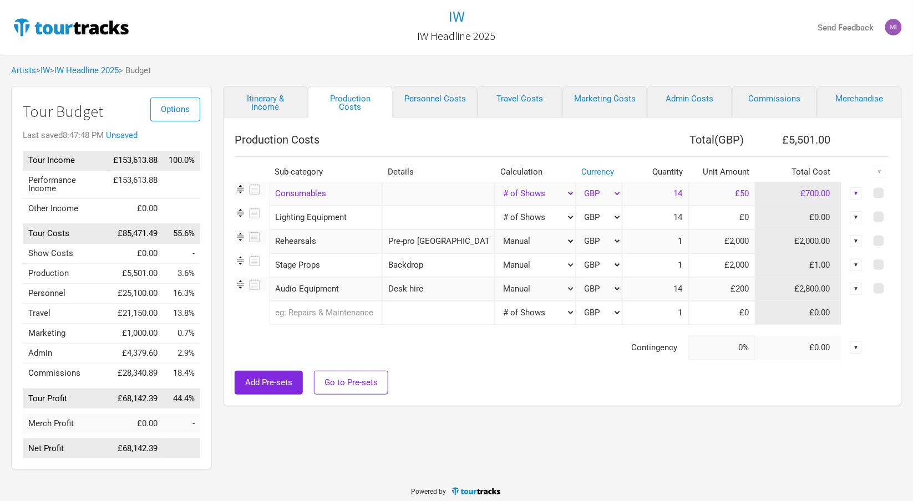
click at [677, 415] on div "Itinerary & Income Production Costs Personnel Costs Travel Costs Marketing Cost…" at bounding box center [551, 281] width 679 height 390
click at [651, 420] on div "Itinerary & Income Production Costs Personnel Costs Travel Costs Marketing Cost…" at bounding box center [551, 281] width 679 height 390
